Goal: Unclear: Unclear

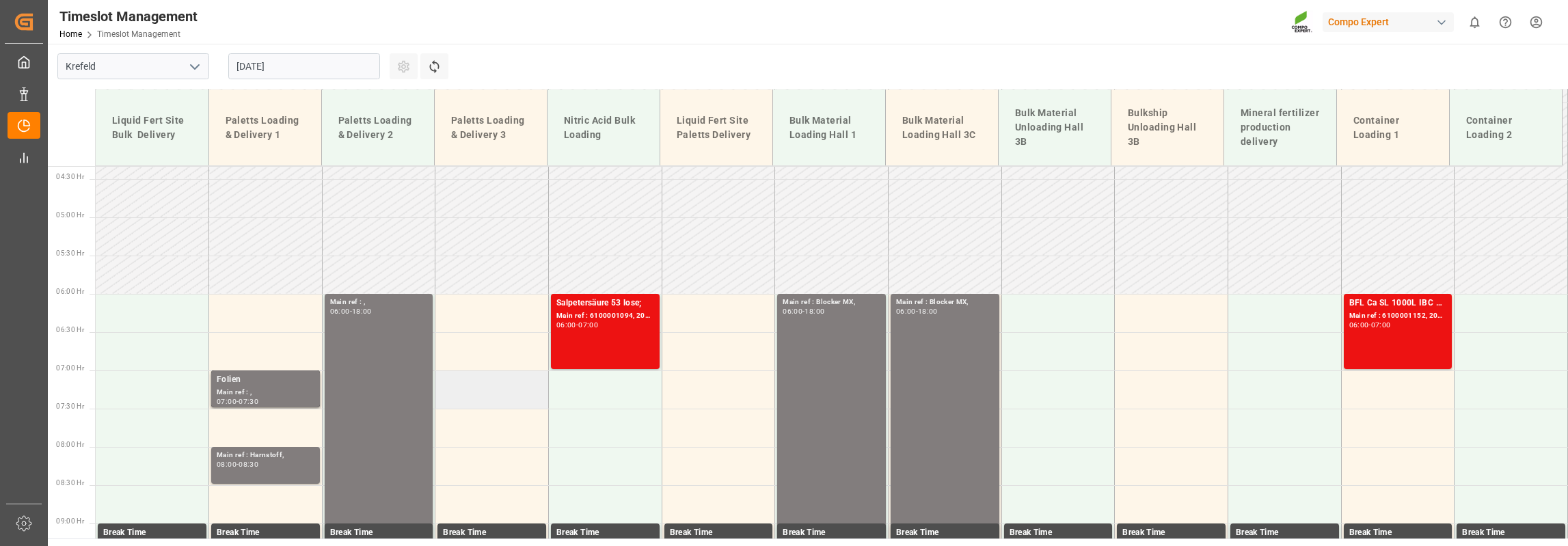
scroll to position [205, 0]
